Goal: Navigation & Orientation: Go to known website

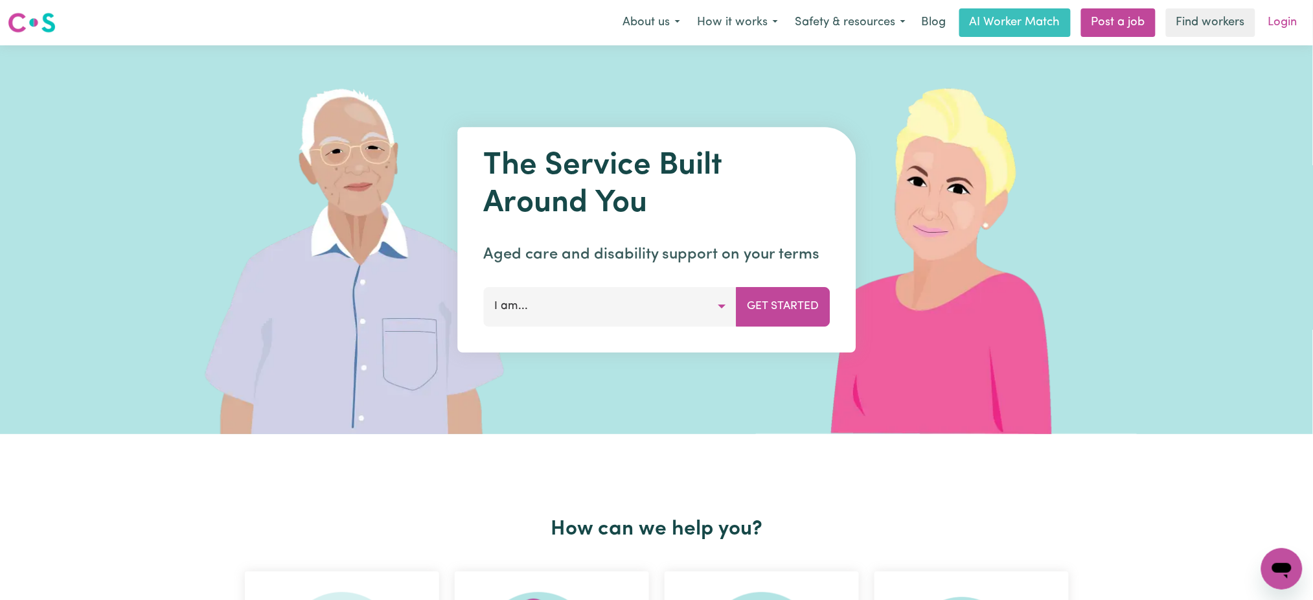
click at [1302, 20] on link "Login" at bounding box center [1283, 22] width 45 height 29
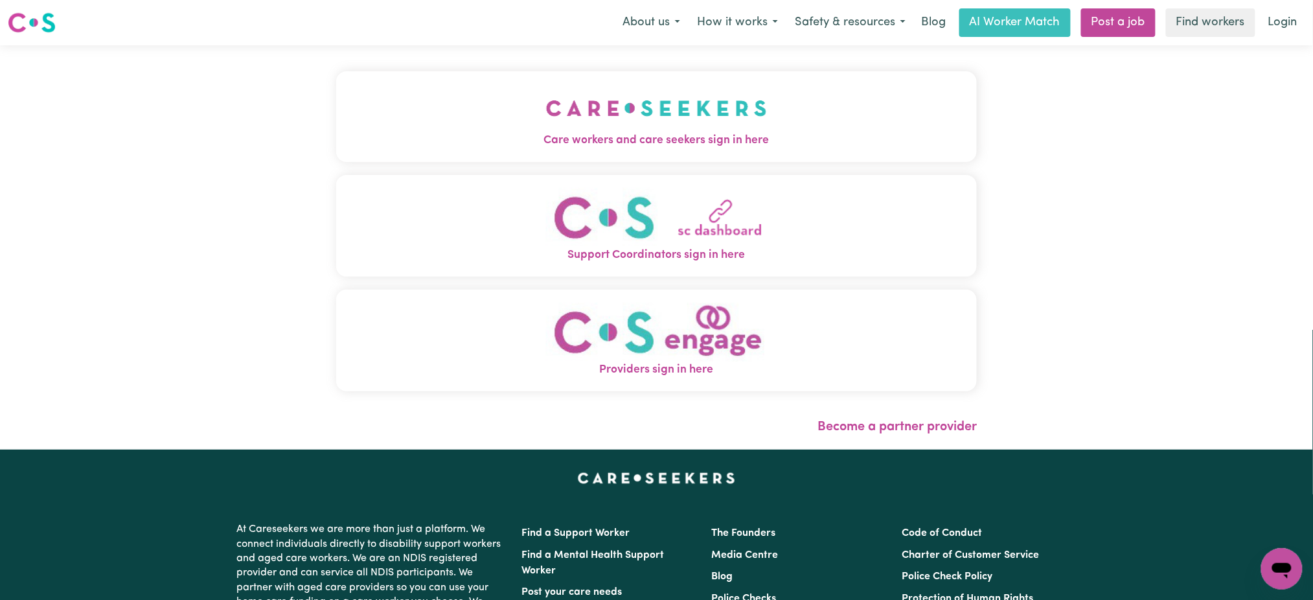
click at [564, 140] on span "Care workers and care seekers sign in here" at bounding box center [656, 140] width 641 height 17
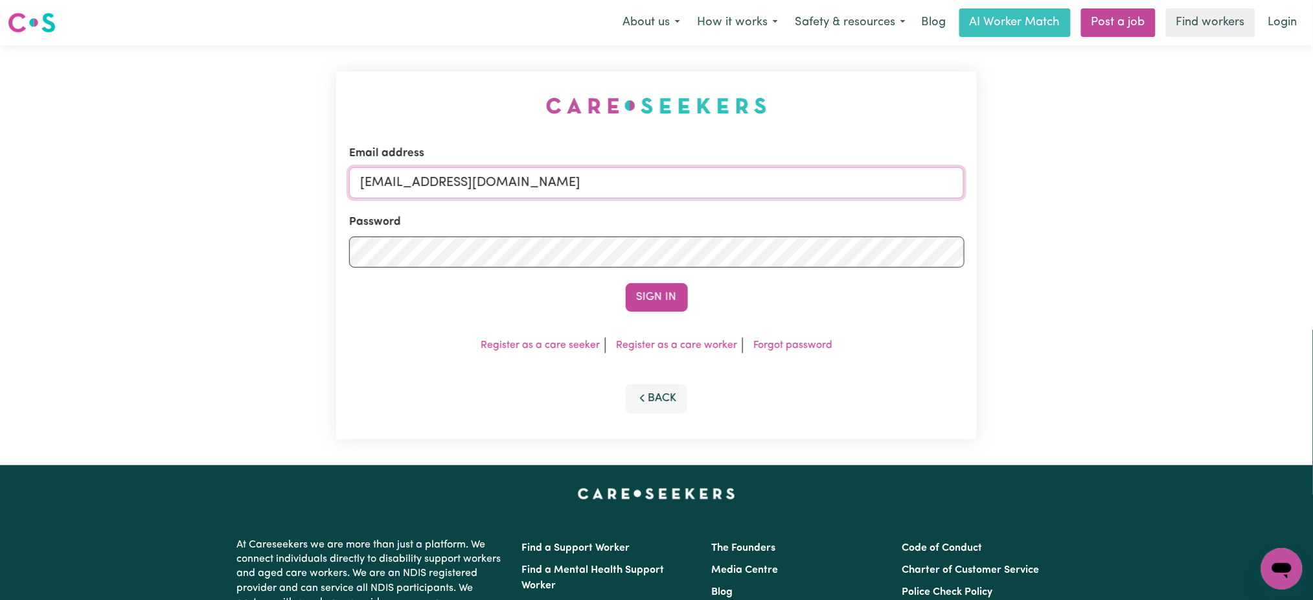
click at [428, 186] on input "[EMAIL_ADDRESS][DOMAIN_NAME]" at bounding box center [656, 182] width 615 height 31
drag, startPoint x: 428, startPoint y: 184, endPoint x: 913, endPoint y: 139, distance: 487.3
click at [913, 139] on div "Email address [EMAIL_ADDRESS][DOMAIN_NAME] Password Sign In Register as a care …" at bounding box center [656, 255] width 641 height 368
type input "[EMAIL_ADDRESS][DOMAIN_NAME]"
click at [626, 283] on button "Sign In" at bounding box center [657, 297] width 62 height 29
